Goal: Find specific page/section: Find specific page/section

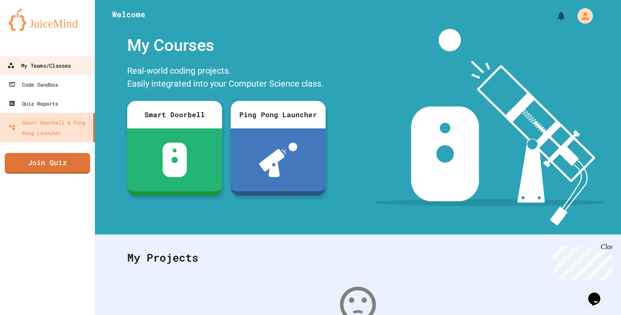
click at [54, 60] on div "My Teams/Classes" at bounding box center [38, 65] width 63 height 11
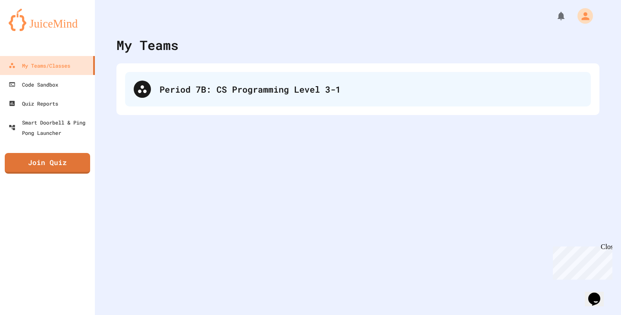
click at [222, 104] on div "Period 7B: CS Programming Level 3-1" at bounding box center [358, 89] width 466 height 35
